Goal: Obtain resource: Download file/media

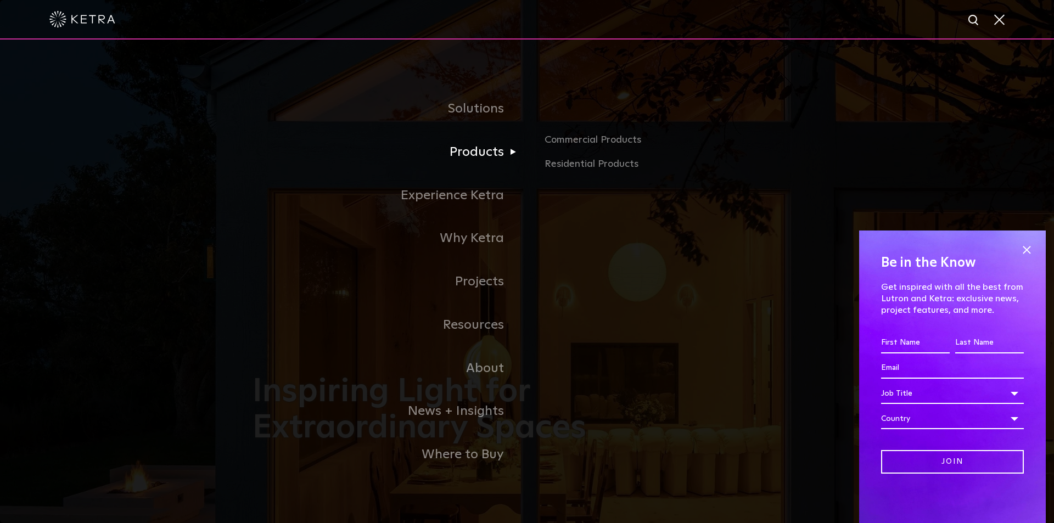
click at [496, 158] on link "Products" at bounding box center [389, 152] width 274 height 43
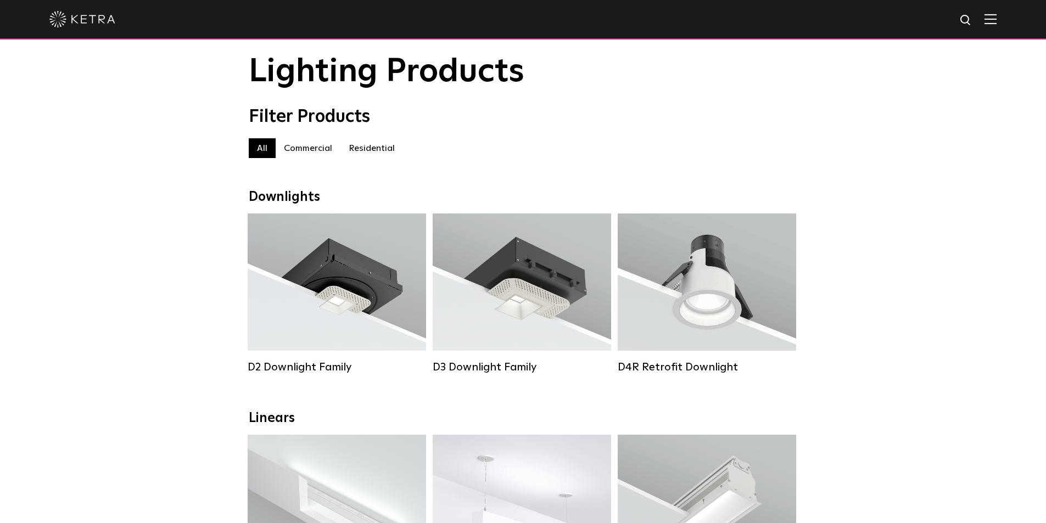
scroll to position [55, 0]
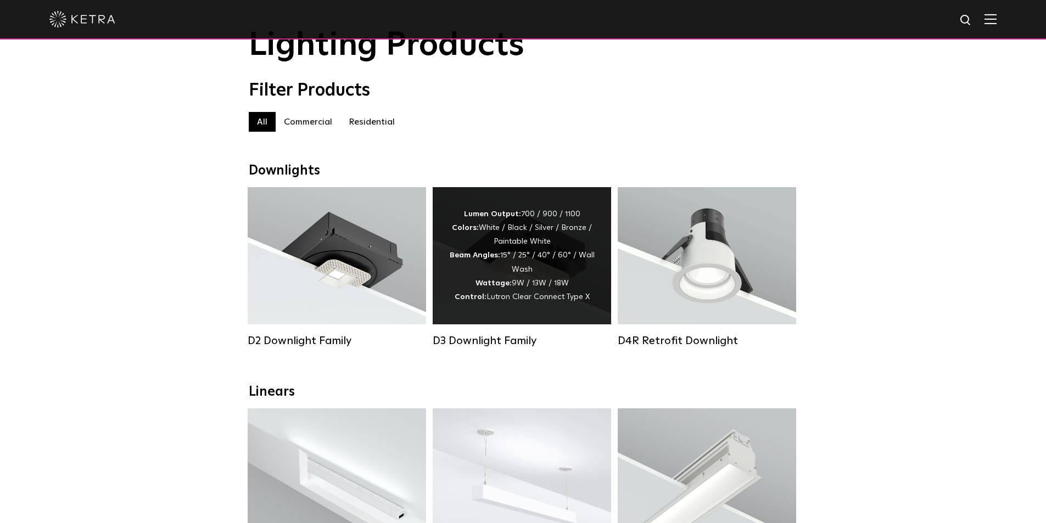
click at [513, 274] on div "Lumen Output: 700 / 900 / 1100 Colors: White / Black / Silver / Bronze / Painta…" at bounding box center [521, 255] width 145 height 97
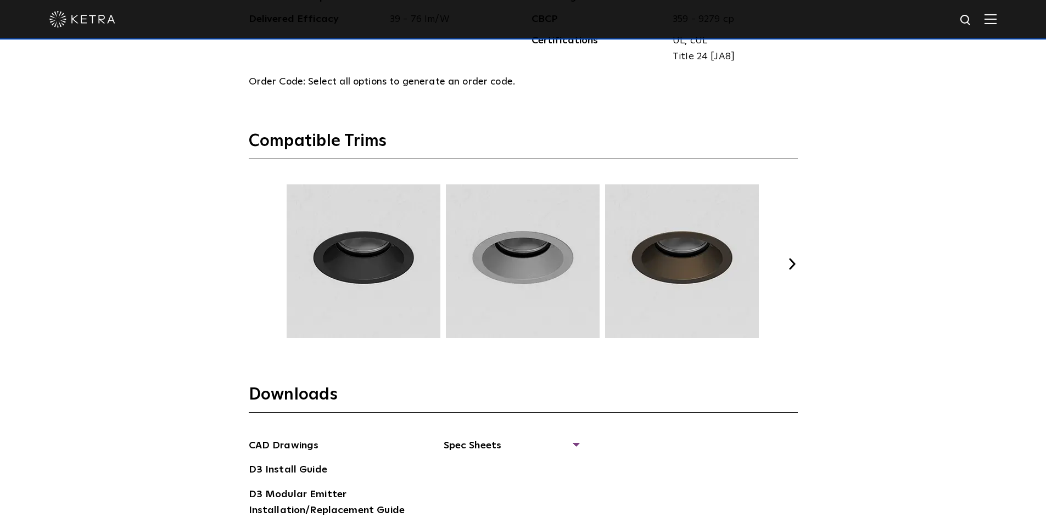
scroll to position [1482, 0]
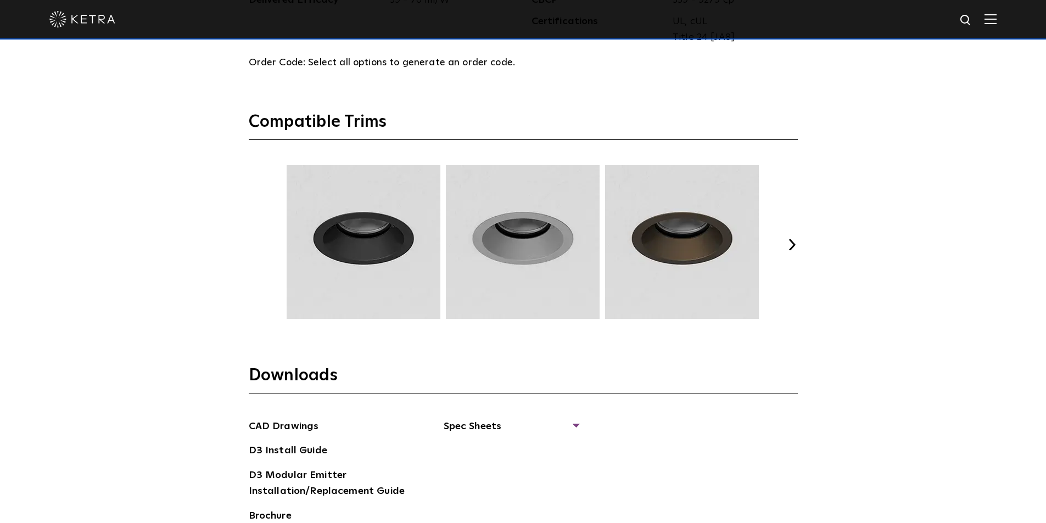
click at [793, 243] on button "Next" at bounding box center [792, 244] width 11 height 11
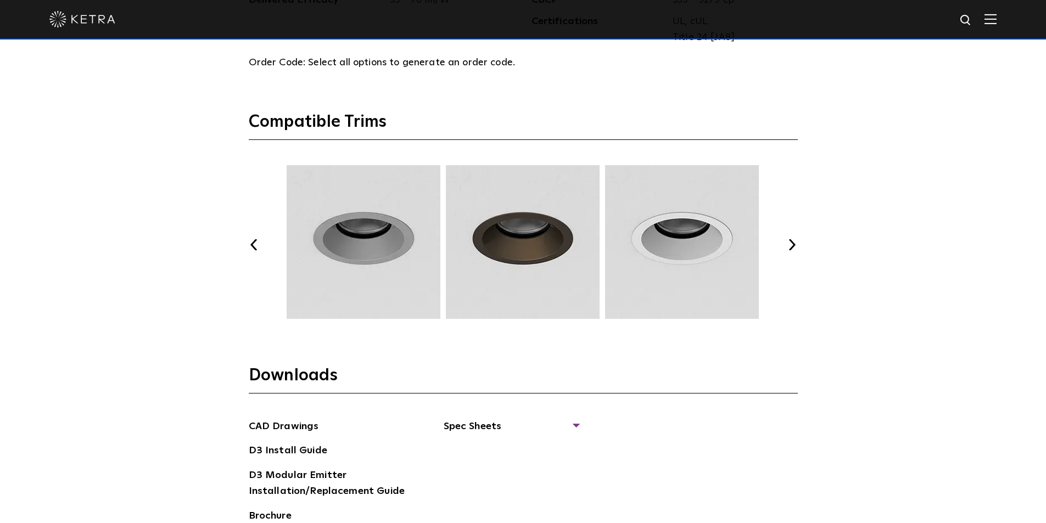
click at [793, 243] on button "Next" at bounding box center [792, 244] width 11 height 11
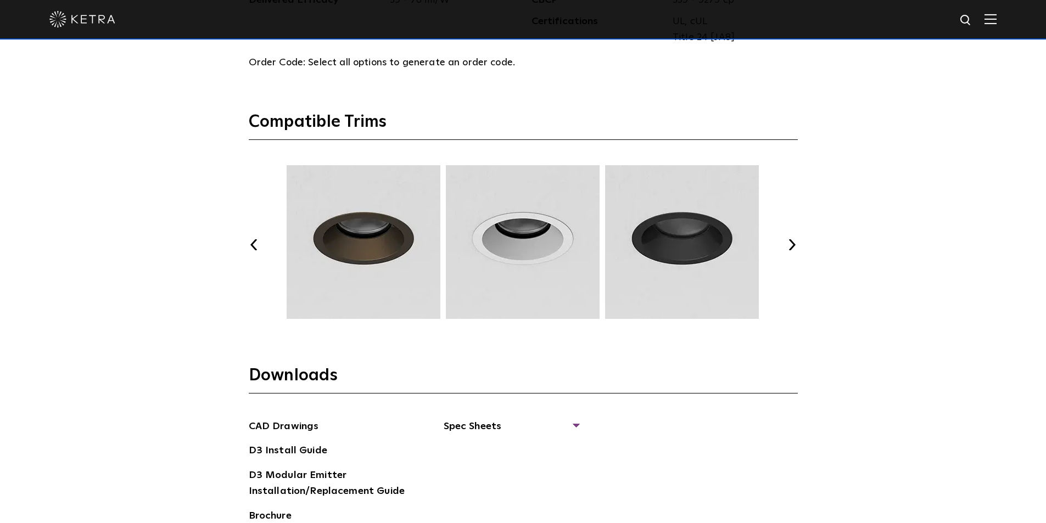
click at [793, 243] on button "Next" at bounding box center [792, 244] width 11 height 11
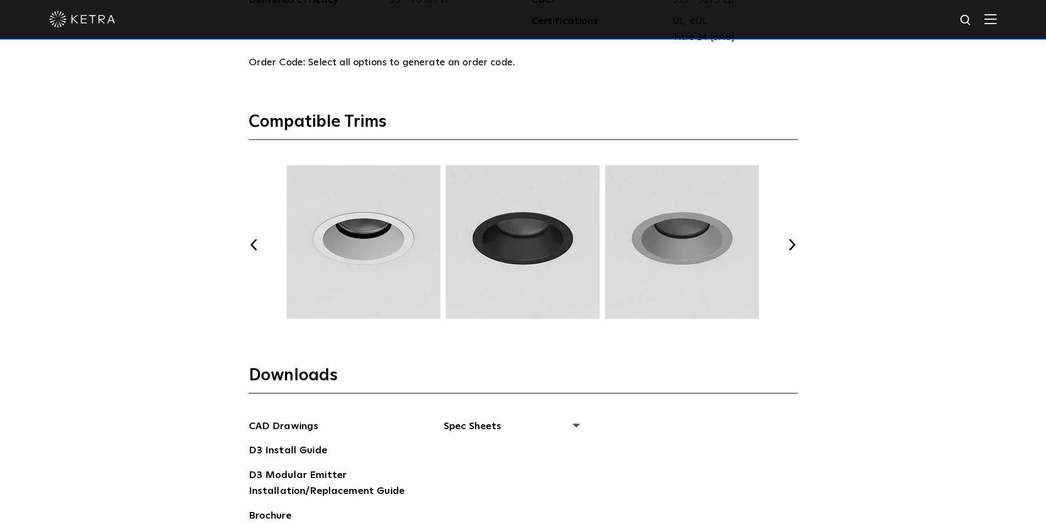
click at [793, 243] on button "Next" at bounding box center [792, 244] width 11 height 11
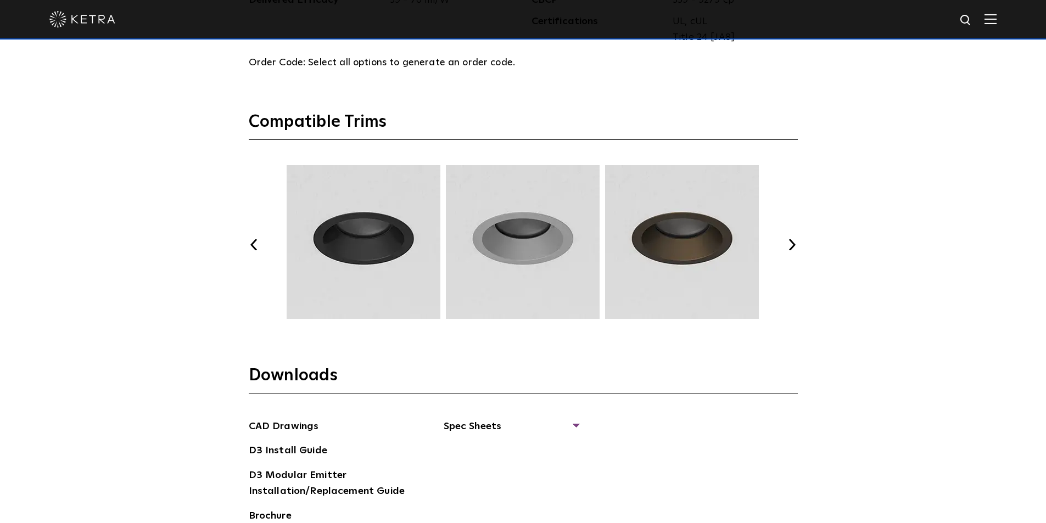
click at [793, 243] on button "Next" at bounding box center [792, 244] width 11 height 11
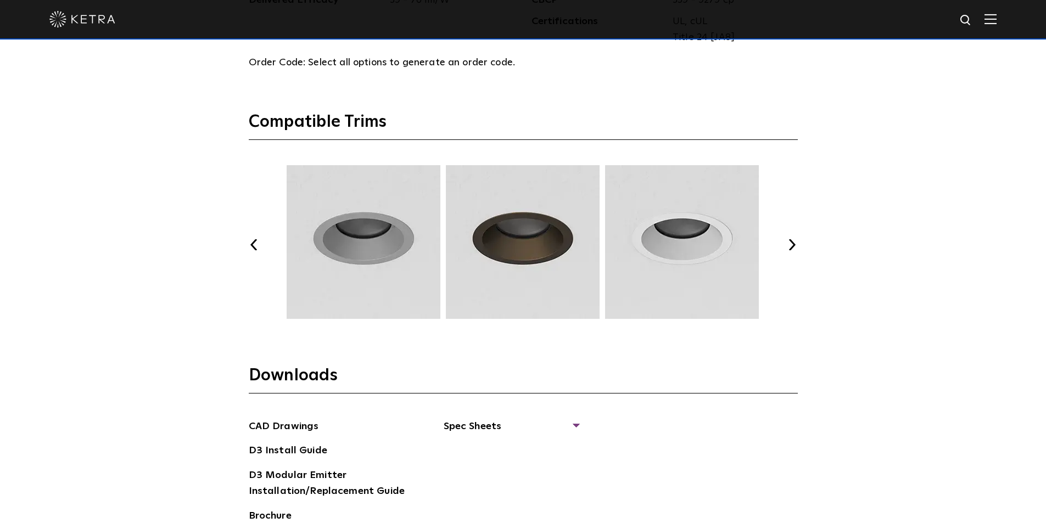
click at [793, 243] on button "Next" at bounding box center [792, 244] width 11 height 11
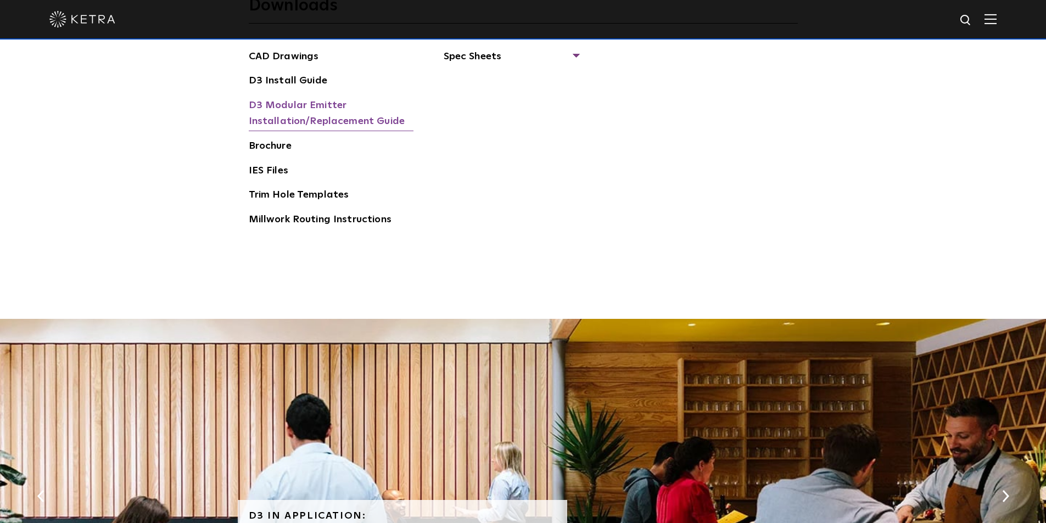
scroll to position [1866, 0]
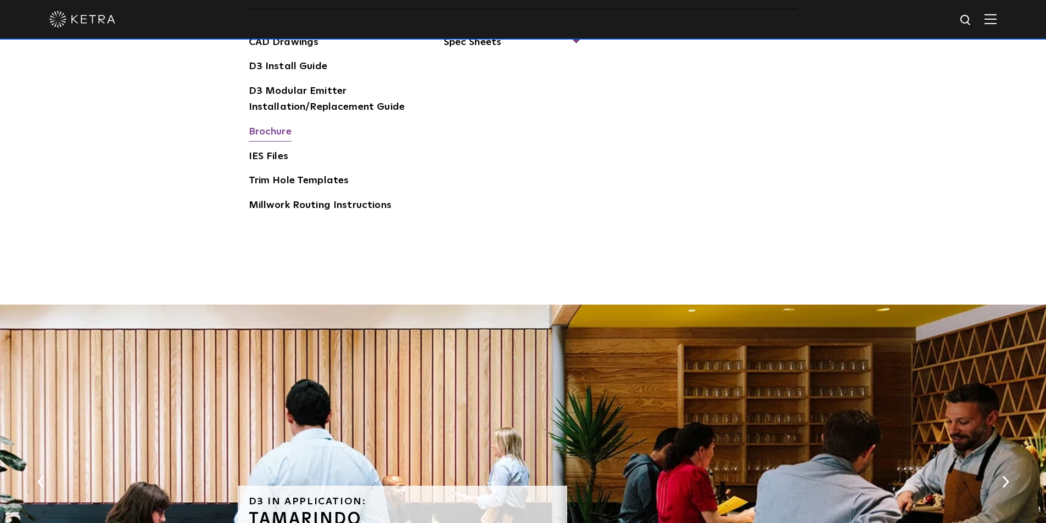
click at [282, 132] on link "Brochure" at bounding box center [270, 133] width 43 height 18
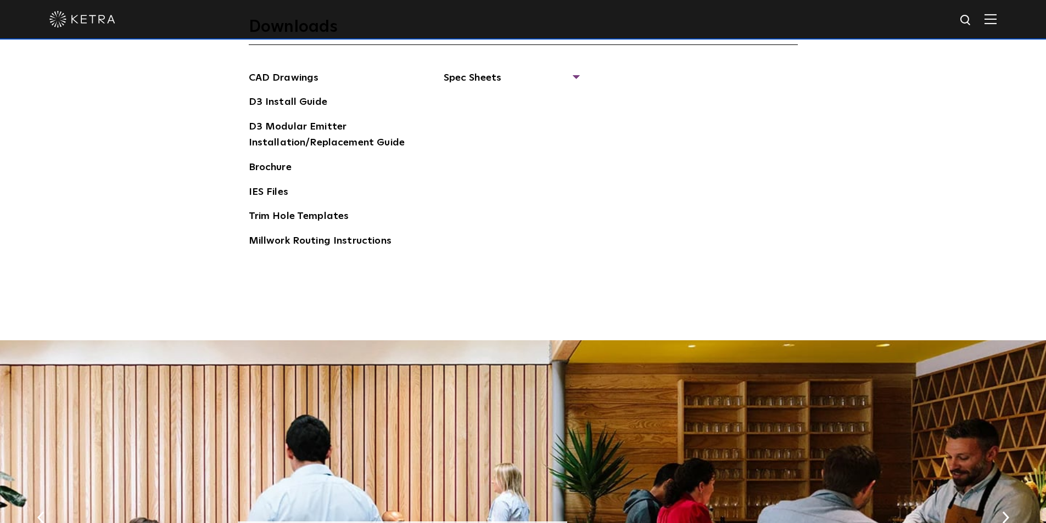
scroll to position [1811, 0]
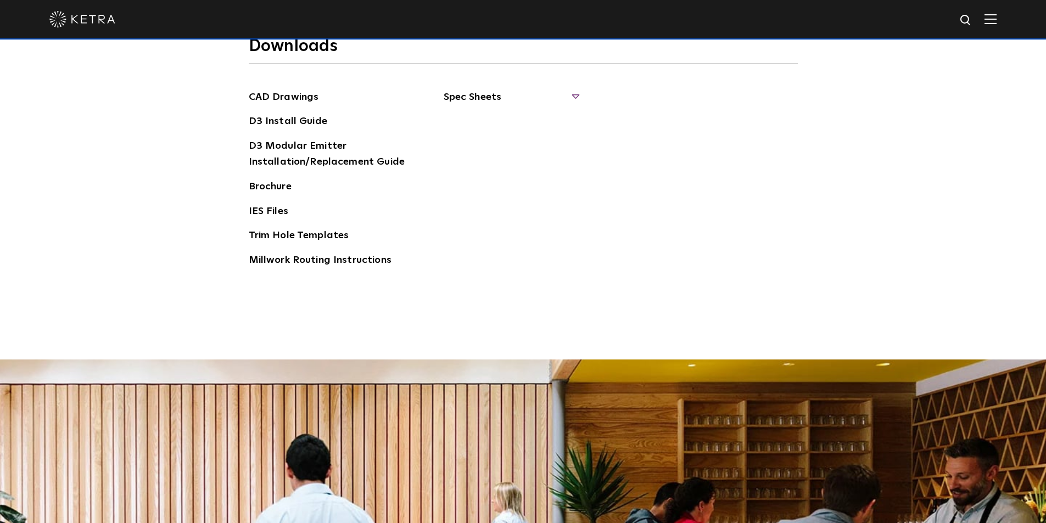
click at [468, 100] on span "Spec Sheets" at bounding box center [511, 101] width 134 height 24
click at [491, 118] on link "D3 Adjustable Round" at bounding box center [498, 122] width 83 height 12
